Goal: Book appointment/travel/reservation

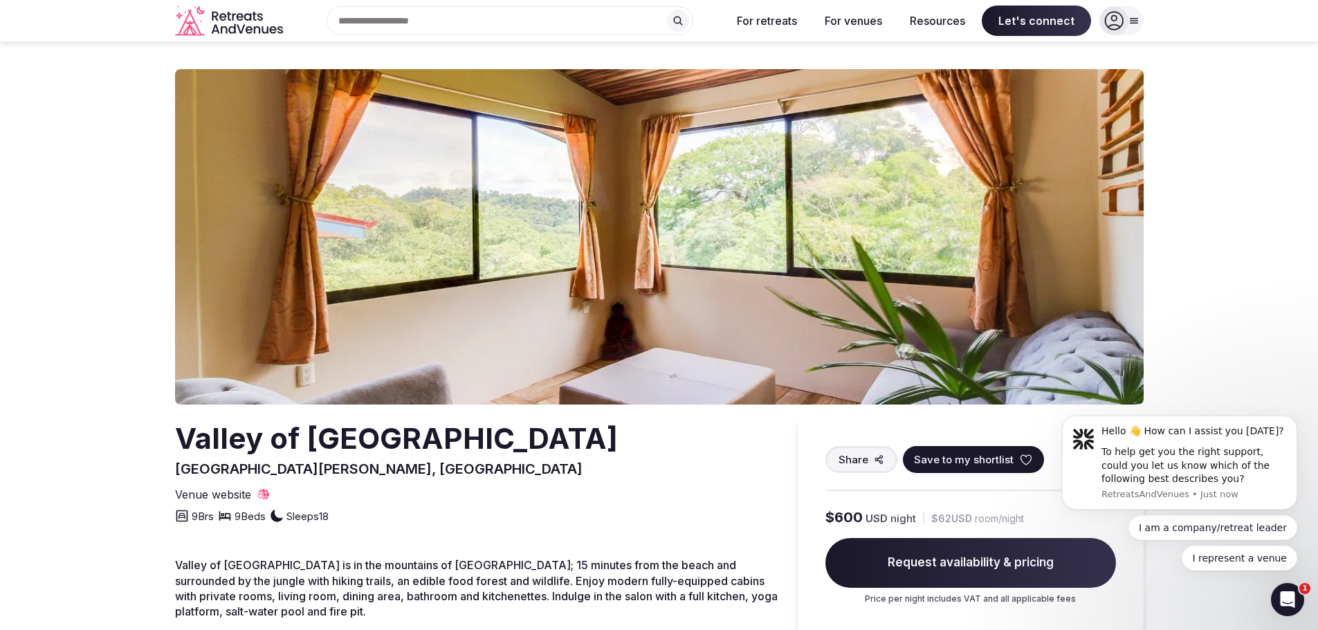
click at [1138, 21] on icon at bounding box center [1133, 20] width 11 height 11
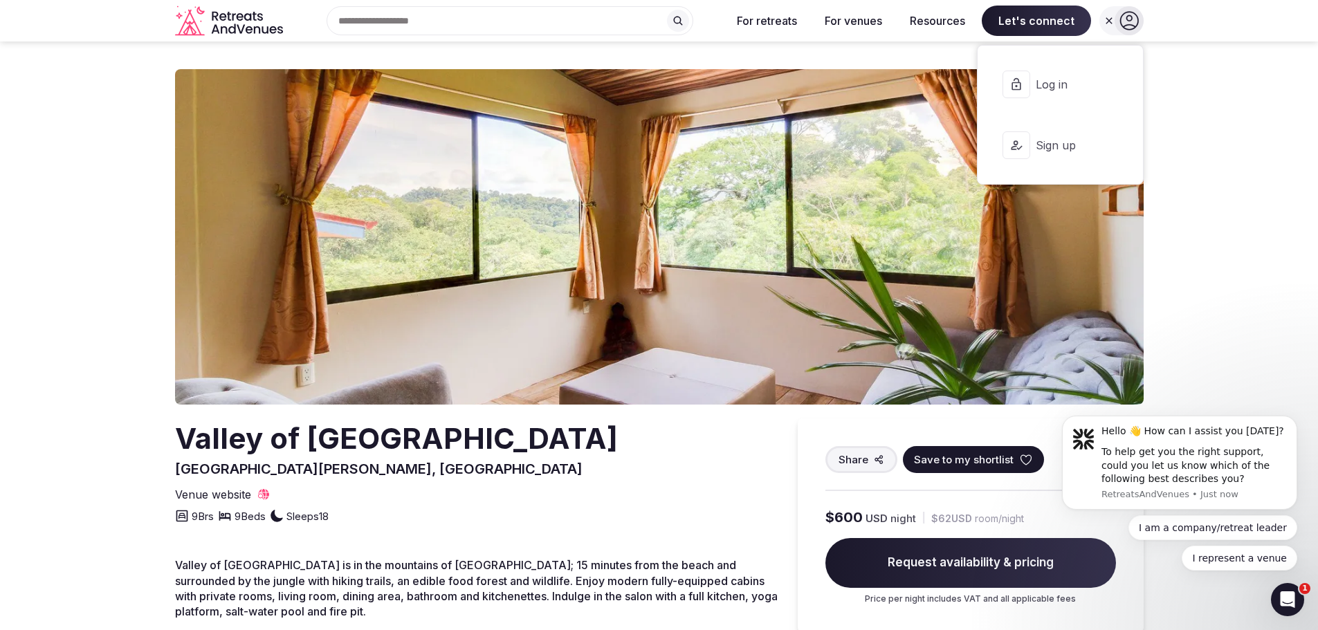
click at [1257, 163] on section "Valley of Dreams [GEOGRAPHIC_DATA] [GEOGRAPHIC_DATA][PERSON_NAME], [GEOGRAPHIC_…" at bounding box center [659, 504] width 1318 height 925
drag, startPoint x: 118, startPoint y: 277, endPoint x: 127, endPoint y: 280, distance: 8.8
click at [118, 278] on section "Valley of Dreams [GEOGRAPHIC_DATA] [GEOGRAPHIC_DATA][PERSON_NAME], [GEOGRAPHIC_…" at bounding box center [659, 504] width 1318 height 925
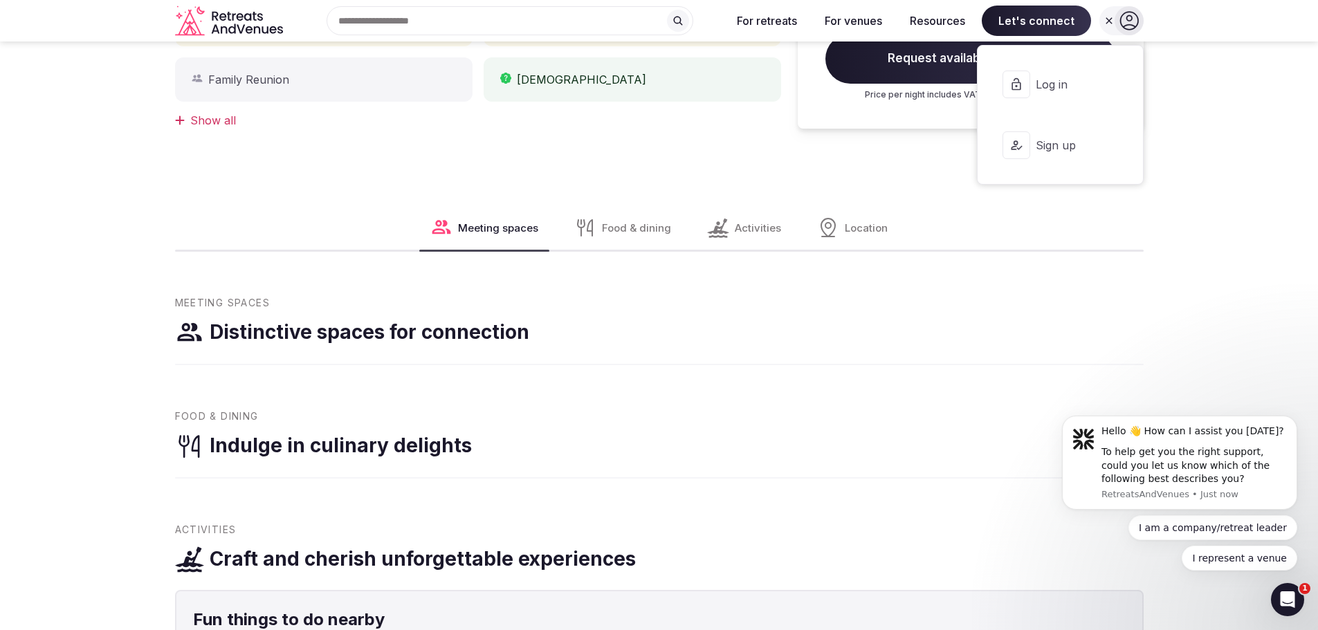
scroll to position [484, 0]
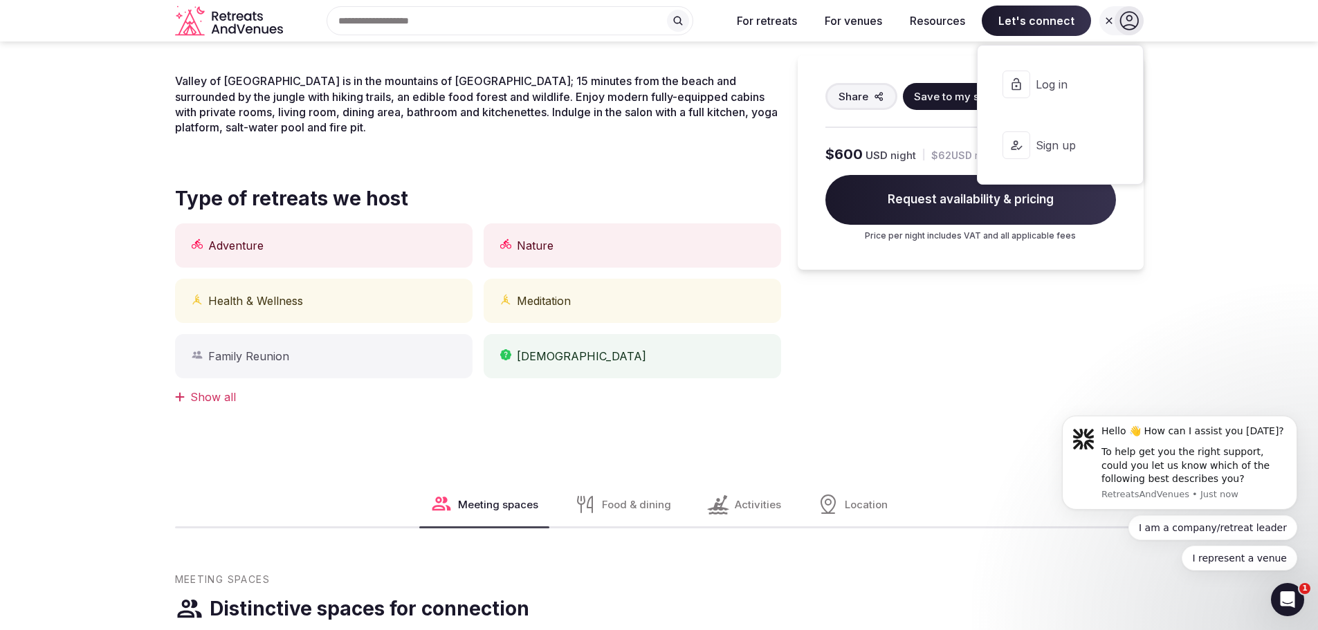
click at [960, 201] on span "Request availability & pricing" at bounding box center [970, 200] width 291 height 50
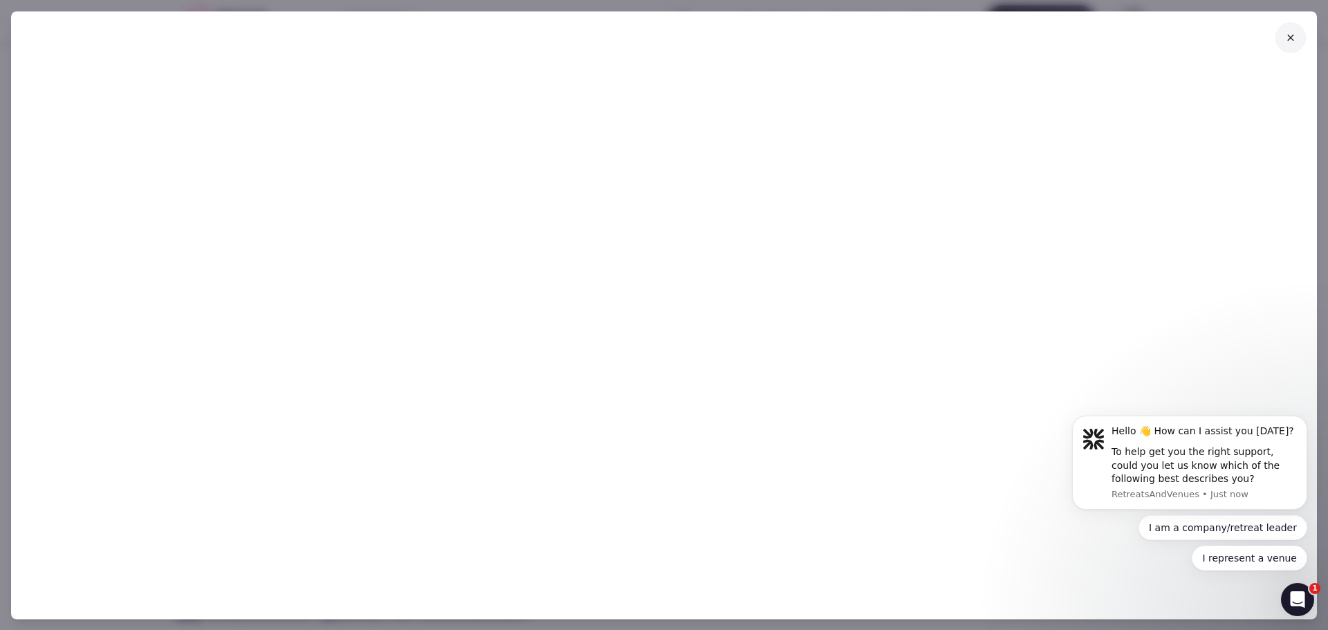
click at [1291, 37] on icon at bounding box center [1291, 37] width 11 height 11
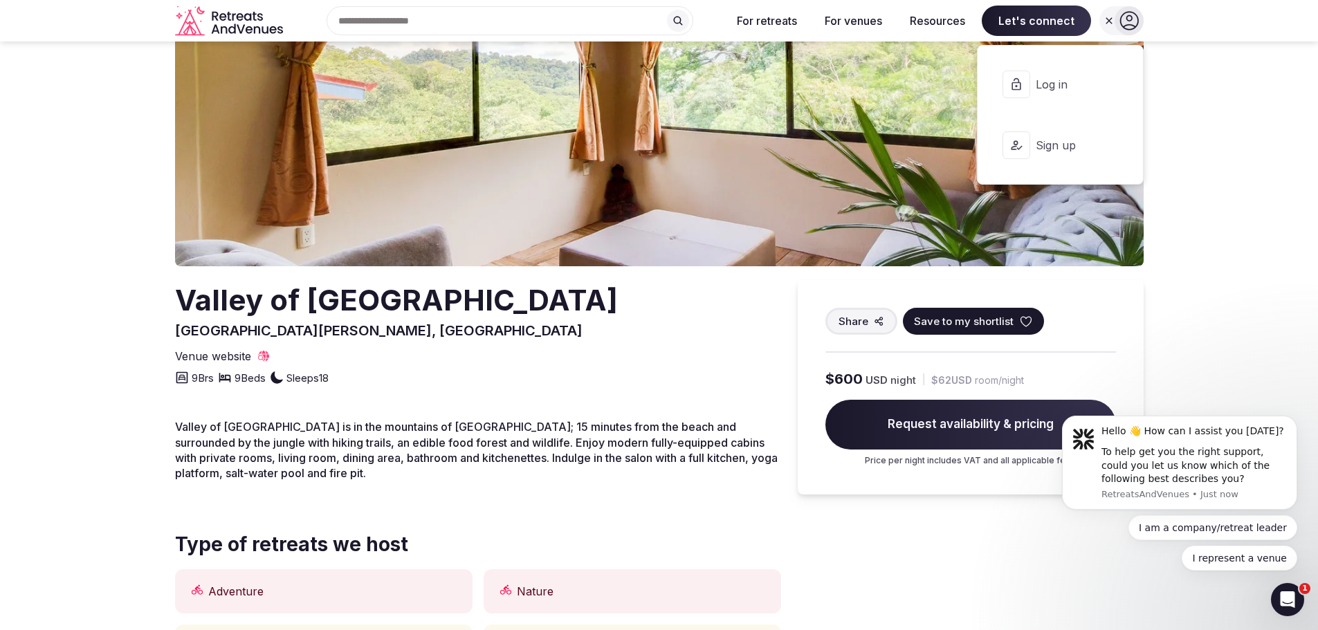
scroll to position [0, 0]
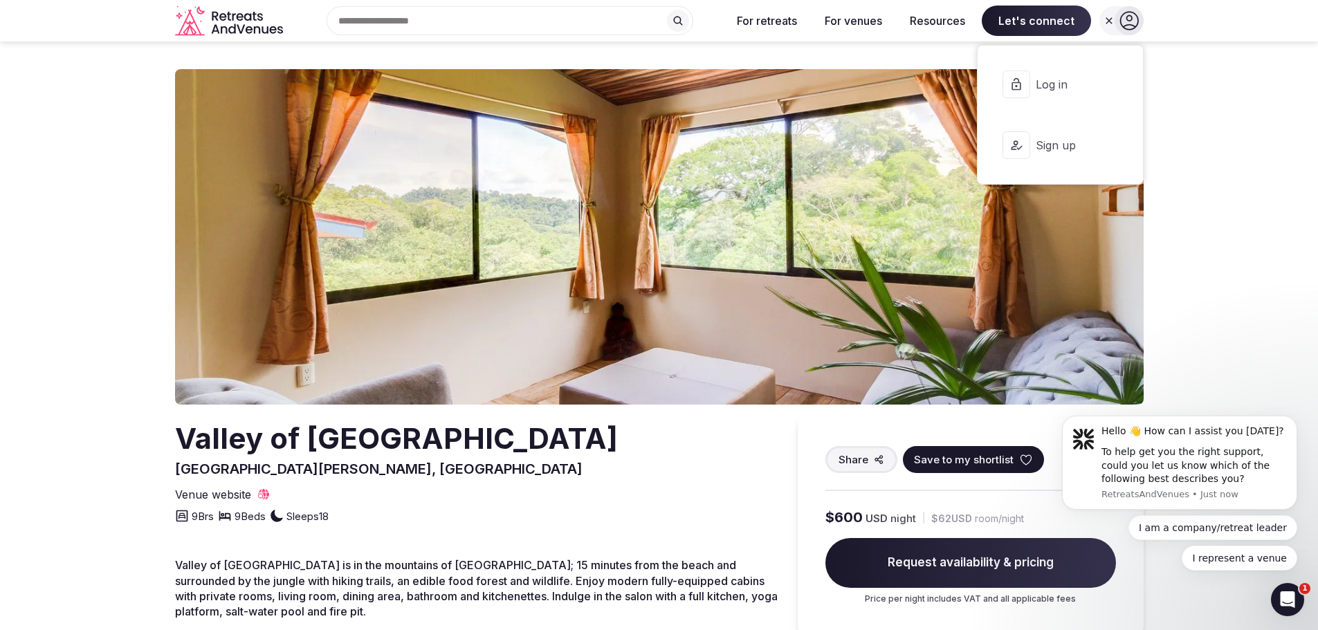
click at [1129, 226] on img at bounding box center [659, 237] width 969 height 336
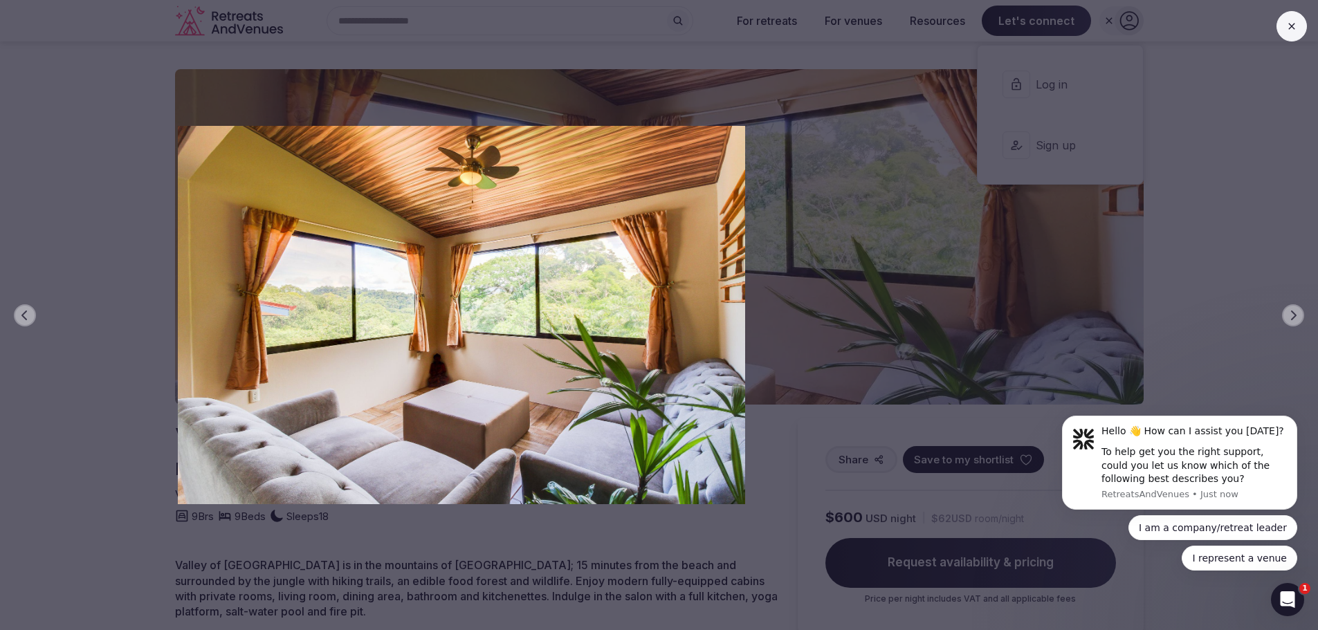
click at [674, 361] on img at bounding box center [461, 315] width 923 height 378
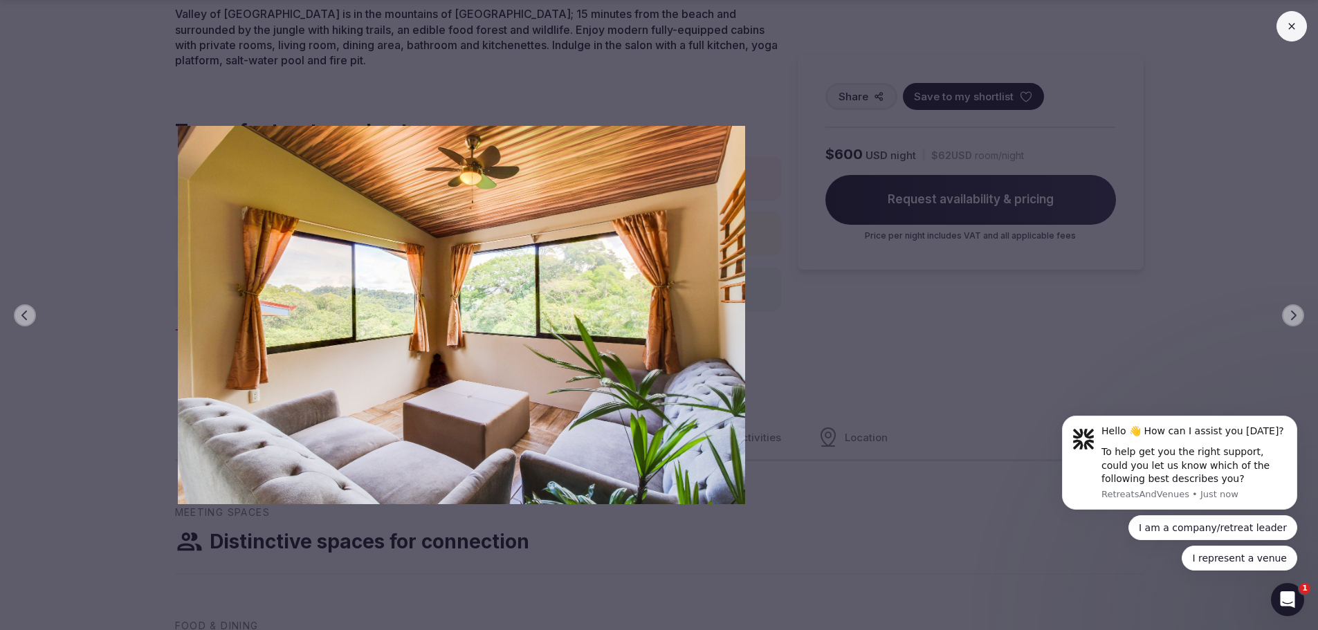
click at [1293, 33] on button at bounding box center [1292, 26] width 30 height 30
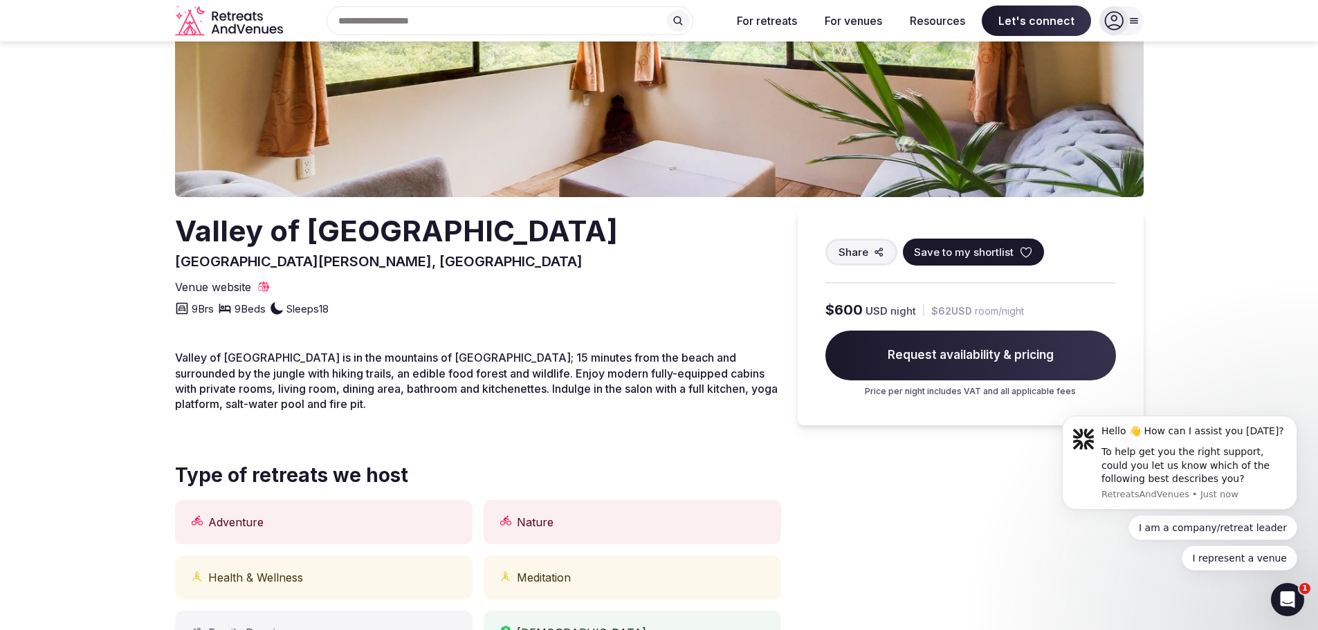
scroll to position [138, 0]
